Goal: Information Seeking & Learning: Learn about a topic

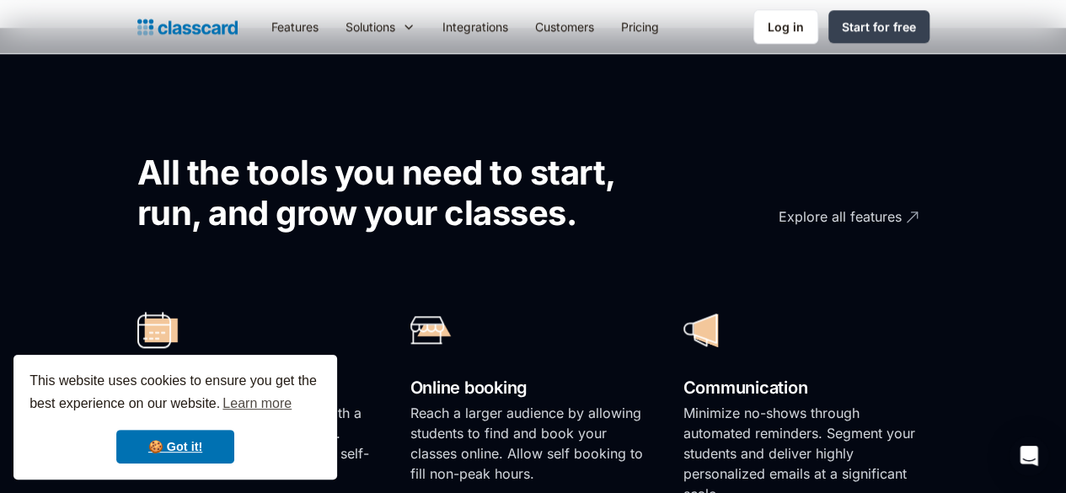
scroll to position [843, 0]
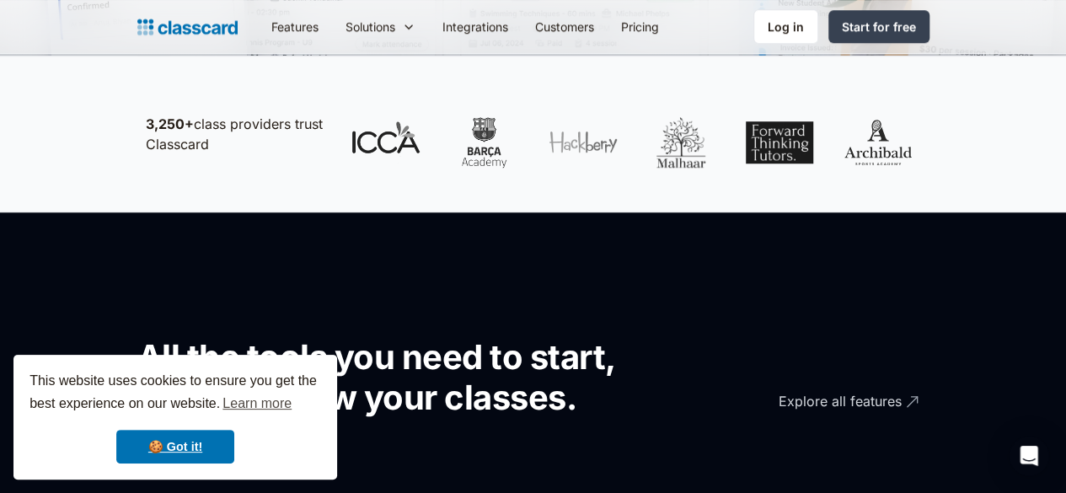
scroll to position [759, 0]
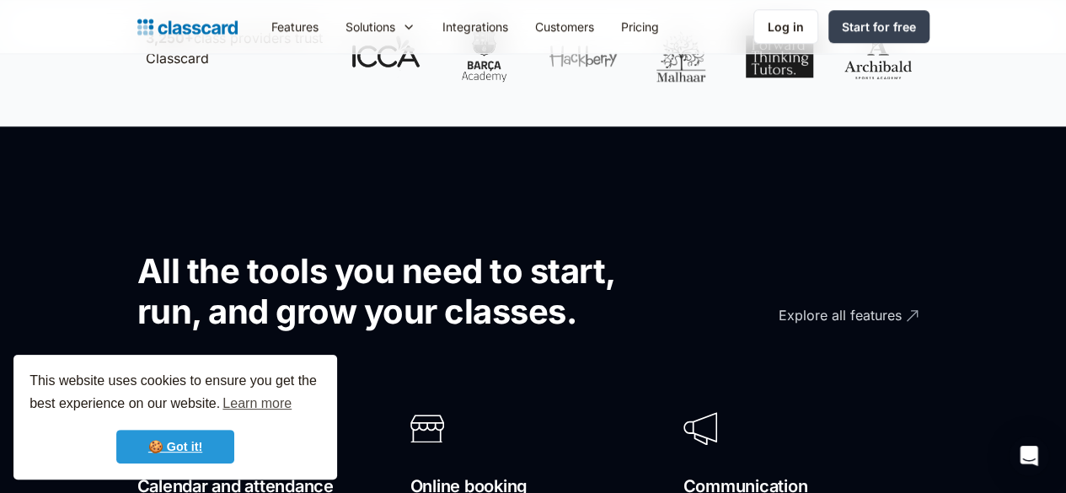
click at [188, 444] on link "🍪 Got it!" at bounding box center [175, 447] width 118 height 34
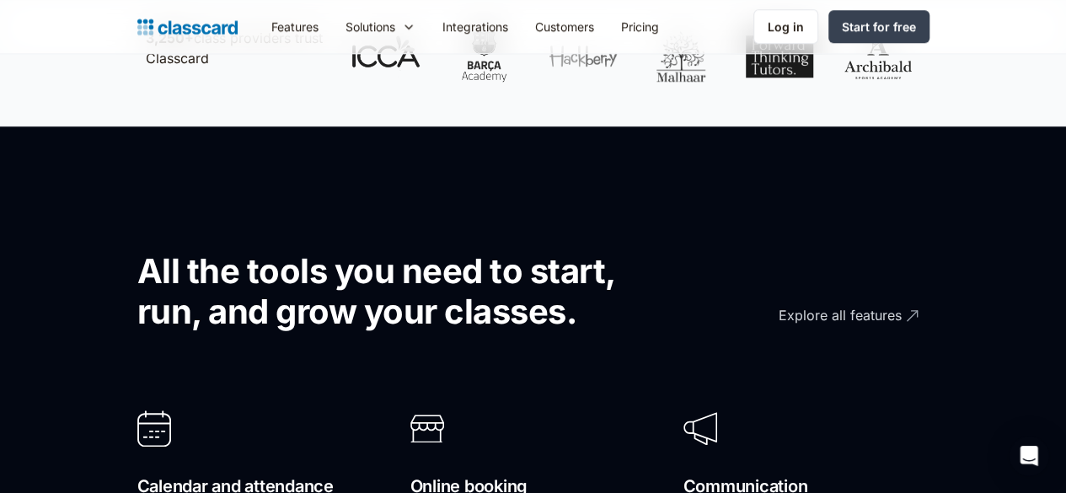
click at [137, 319] on div "All the tools you need to start, run, and grow your classes." at bounding box center [434, 271] width 594 height 162
